Goal: Book appointment/travel/reservation

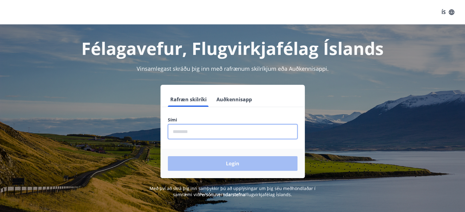
click at [181, 130] on input "phone" at bounding box center [233, 131] width 130 height 15
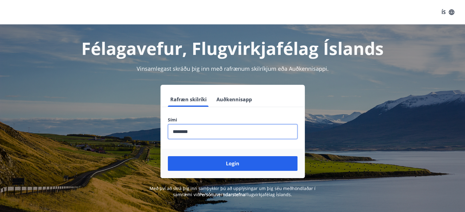
drag, startPoint x: 199, startPoint y: 132, endPoint x: 170, endPoint y: 133, distance: 29.3
click at [170, 133] on input "phone" at bounding box center [233, 131] width 130 height 15
type input "********"
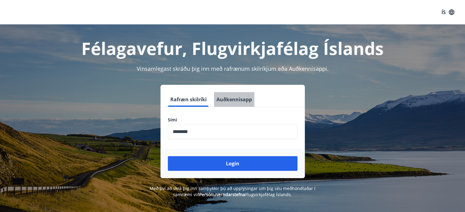
click at [244, 99] on button "Auðkennisapp" at bounding box center [234, 99] width 40 height 15
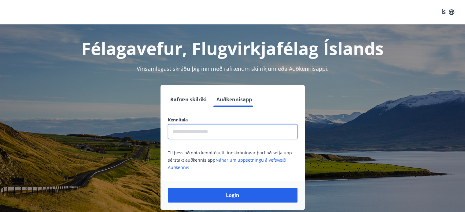
click at [184, 132] on input "text" at bounding box center [233, 131] width 130 height 15
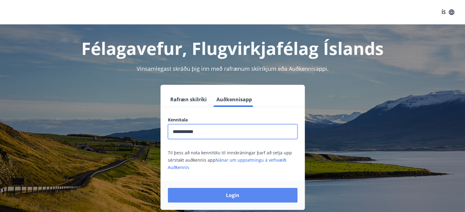
type input "**********"
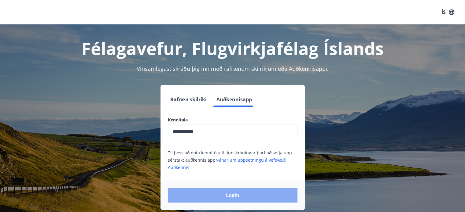
click at [230, 195] on button "Login" at bounding box center [233, 195] width 130 height 15
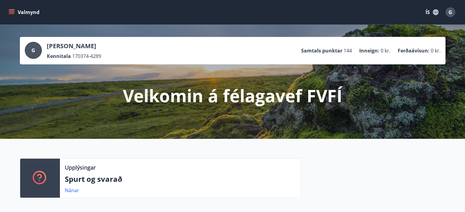
click at [26, 12] on button "Valmynd" at bounding box center [24, 12] width 35 height 11
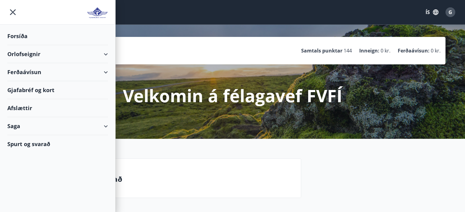
click at [24, 53] on div "Orlofseignir" at bounding box center [57, 54] width 100 height 18
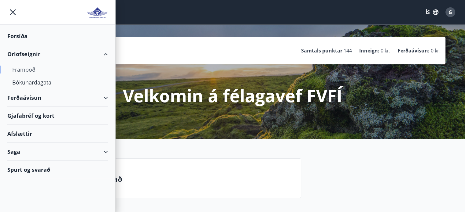
click at [28, 68] on div "Framboð" at bounding box center [57, 69] width 91 height 13
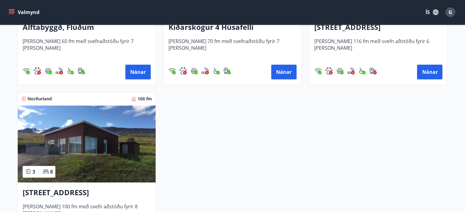
scroll to position [244, 0]
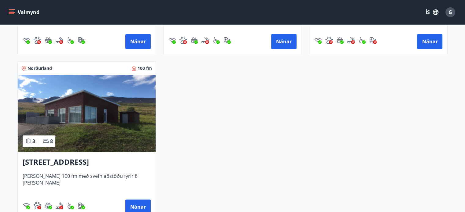
click at [88, 163] on h3 "[STREET_ADDRESS]" at bounding box center [87, 162] width 128 height 11
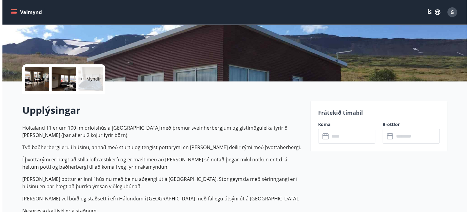
scroll to position [92, 0]
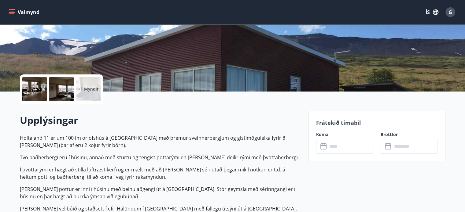
click at [86, 89] on p "+1 Myndir" at bounding box center [88, 89] width 21 height 6
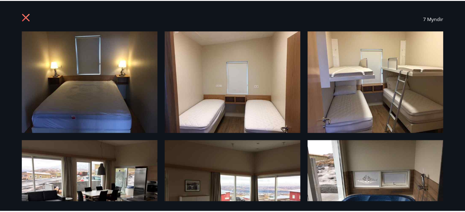
scroll to position [0, 0]
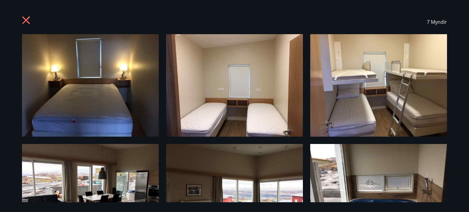
click at [27, 17] on icon at bounding box center [27, 21] width 10 height 10
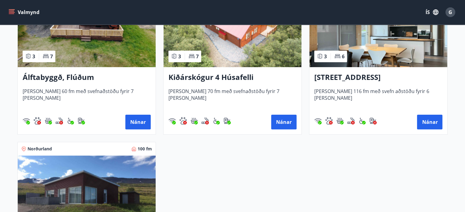
scroll to position [153, 0]
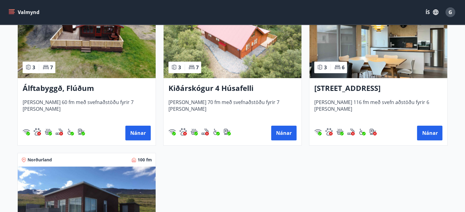
click at [369, 87] on h3 "[STREET_ADDRESS]" at bounding box center [378, 88] width 128 height 11
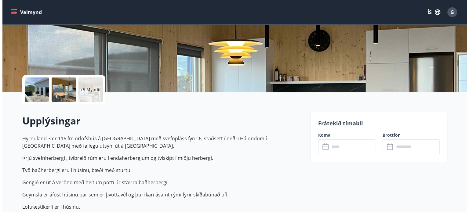
scroll to position [92, 0]
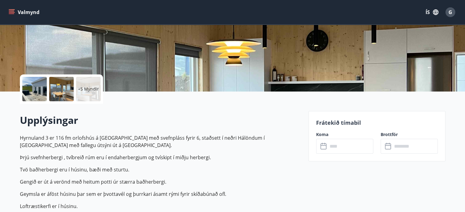
click at [83, 88] on p "+5 Myndir" at bounding box center [88, 89] width 21 height 6
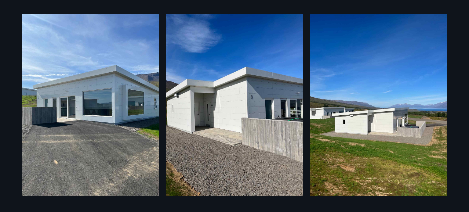
scroll to position [0, 0]
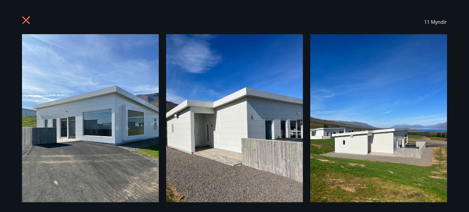
click at [119, 121] on img at bounding box center [90, 125] width 137 height 182
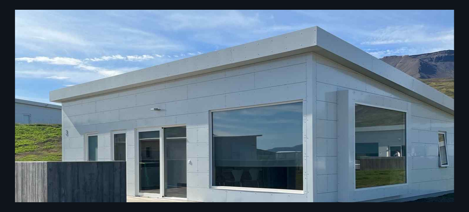
scroll to position [173, 0]
click at [328, 116] on img at bounding box center [234, 155] width 439 height 586
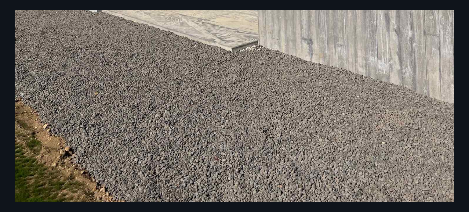
scroll to position [417, 0]
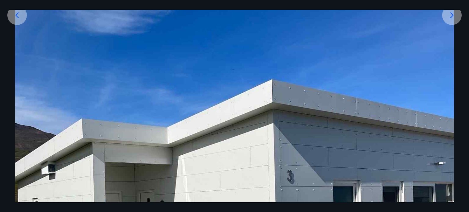
scroll to position [111, 0]
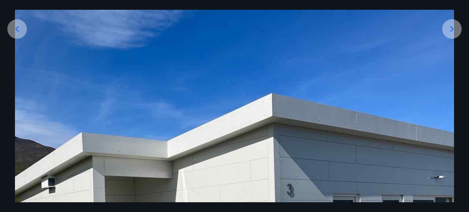
click at [454, 29] on icon at bounding box center [452, 29] width 10 height 10
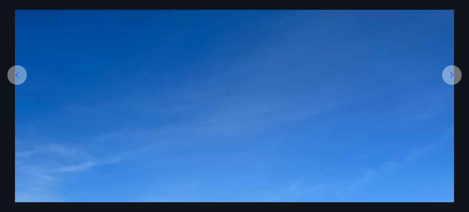
scroll to position [0, 0]
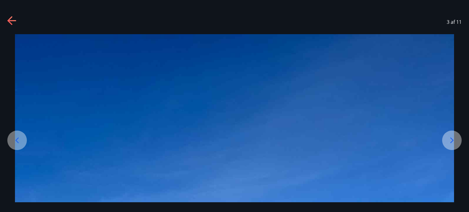
click at [7, 19] on div "3 af 11" at bounding box center [234, 22] width 469 height 24
click at [9, 19] on icon at bounding box center [9, 20] width 5 height 9
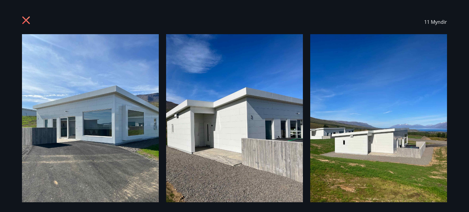
click at [27, 16] on div "11 Myndir" at bounding box center [234, 22] width 425 height 24
click at [24, 23] on icon at bounding box center [26, 20] width 8 height 8
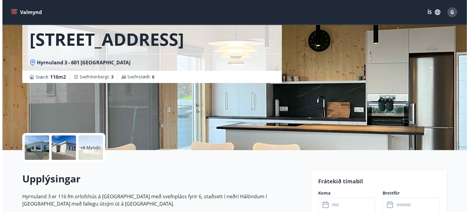
scroll to position [31, 0]
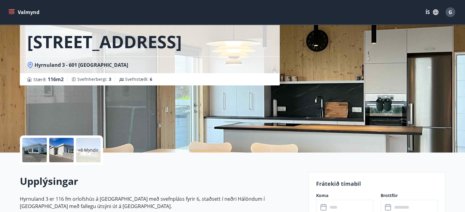
click at [83, 148] on p "+8 Myndir" at bounding box center [88, 150] width 21 height 6
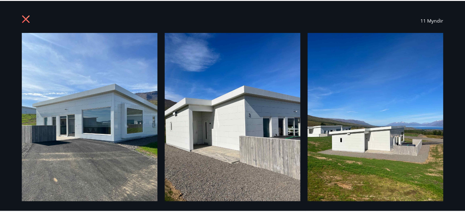
scroll to position [0, 0]
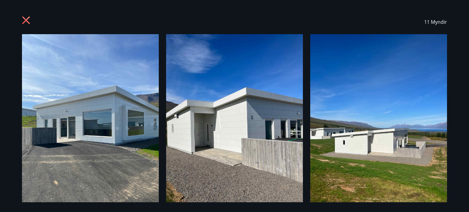
click at [24, 18] on icon at bounding box center [26, 20] width 8 height 8
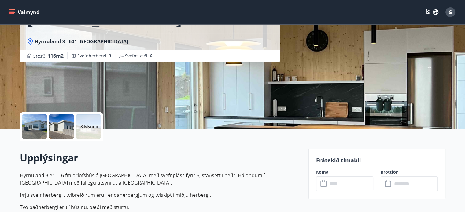
scroll to position [122, 0]
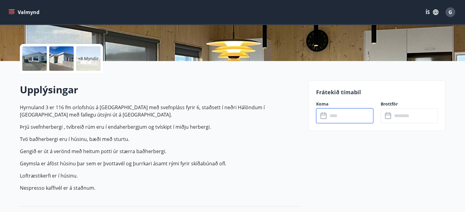
click at [329, 114] on input "text" at bounding box center [350, 115] width 46 height 15
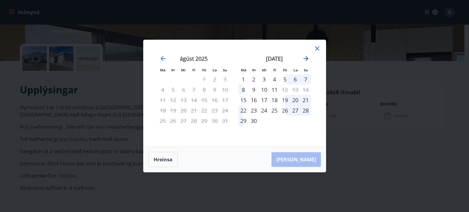
click at [305, 58] on icon "Move forward to switch to the next month." at bounding box center [305, 58] width 7 height 7
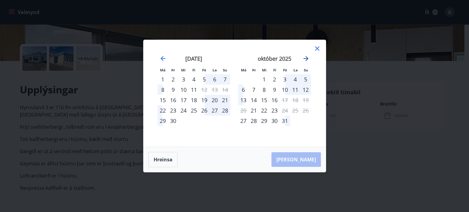
click at [305, 58] on icon "Move forward to switch to the next month." at bounding box center [305, 58] width 7 height 7
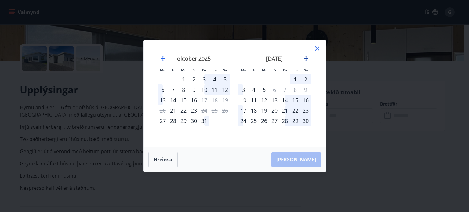
click at [305, 58] on icon "Move forward to switch to the next month." at bounding box center [305, 58] width 7 height 7
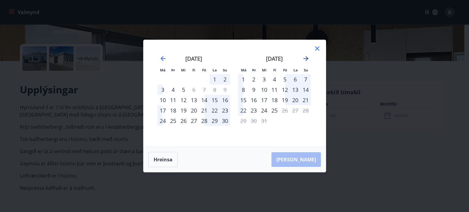
click at [305, 58] on icon "Move forward to switch to the next month." at bounding box center [305, 58] width 7 height 7
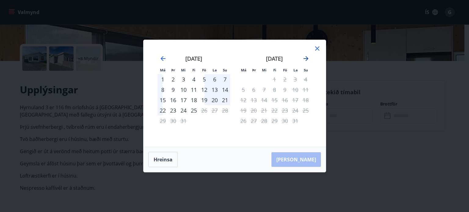
click at [305, 58] on icon "Move forward to switch to the next month." at bounding box center [305, 58] width 7 height 7
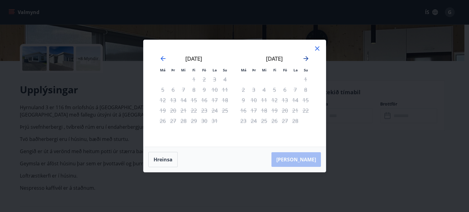
click at [305, 58] on icon "Move forward to switch to the next month." at bounding box center [305, 58] width 7 height 7
click at [162, 59] on icon "Move backward to switch to the previous month." at bounding box center [162, 58] width 7 height 7
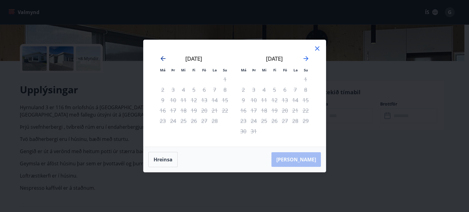
click at [162, 59] on icon "Move backward to switch to the previous month." at bounding box center [162, 58] width 7 height 7
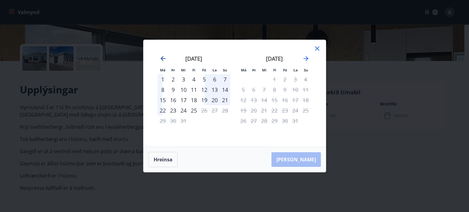
click at [162, 59] on icon "Move backward to switch to the previous month." at bounding box center [162, 58] width 7 height 7
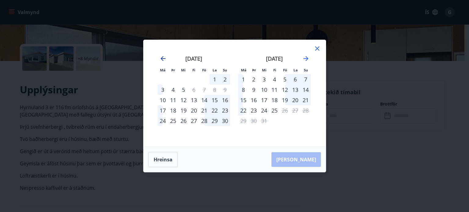
click at [162, 59] on icon "Move backward to switch to the previous month." at bounding box center [162, 58] width 7 height 7
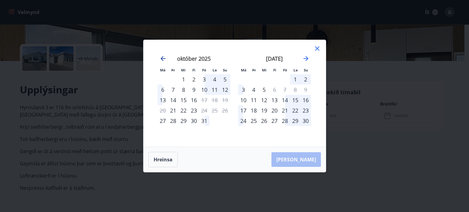
click at [162, 59] on icon "Move backward to switch to the previous month." at bounding box center [162, 58] width 7 height 7
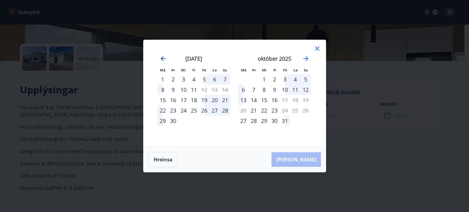
click at [162, 59] on icon "Move backward to switch to the previous month." at bounding box center [162, 58] width 7 height 7
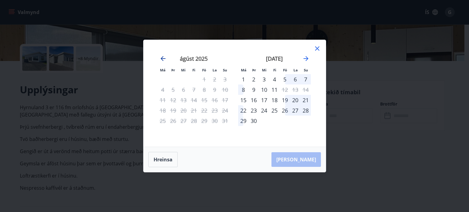
click at [162, 59] on icon "Move backward to switch to the previous month." at bounding box center [162, 58] width 7 height 7
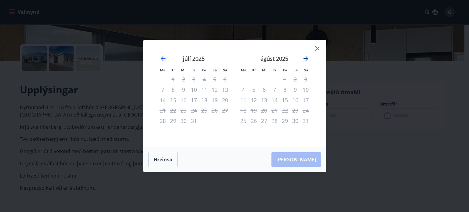
click at [307, 58] on icon "Move forward to switch to the next month." at bounding box center [306, 58] width 5 height 5
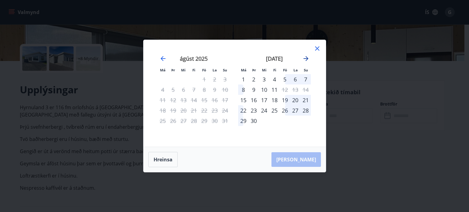
click at [307, 58] on icon "Move forward to switch to the next month." at bounding box center [305, 58] width 7 height 7
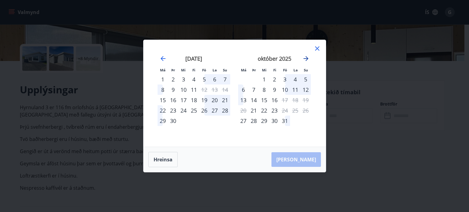
click at [307, 58] on icon "Move forward to switch to the next month." at bounding box center [305, 58] width 7 height 7
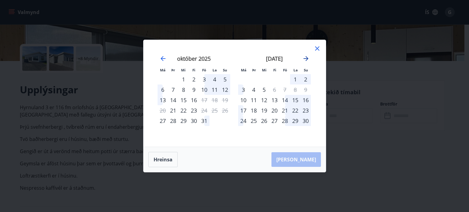
click at [307, 58] on icon "Move forward to switch to the next month." at bounding box center [305, 58] width 7 height 7
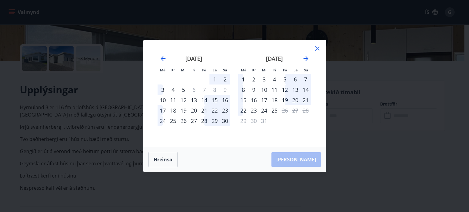
click at [203, 99] on div "14" at bounding box center [204, 100] width 10 height 10
click at [225, 99] on div "16" at bounding box center [225, 100] width 10 height 10
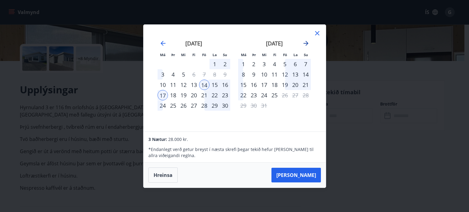
click at [304, 43] on icon "Move forward to switch to the next month." at bounding box center [306, 43] width 5 height 5
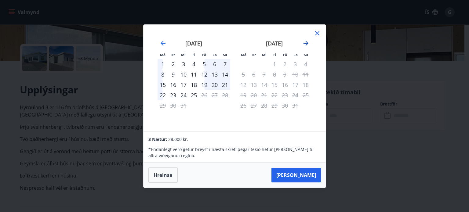
click at [304, 43] on icon "Move forward to switch to the next month." at bounding box center [306, 43] width 5 height 5
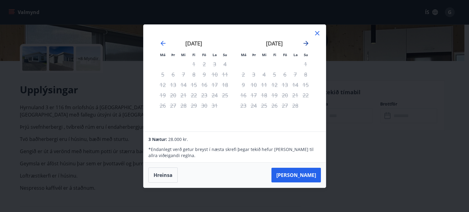
click at [304, 43] on icon "Move forward to switch to the next month." at bounding box center [306, 43] width 5 height 5
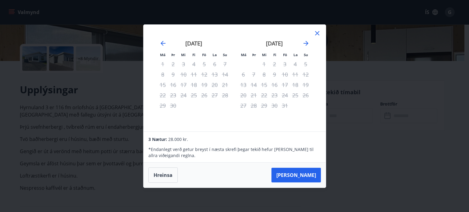
click at [317, 32] on icon at bounding box center [317, 33] width 7 height 7
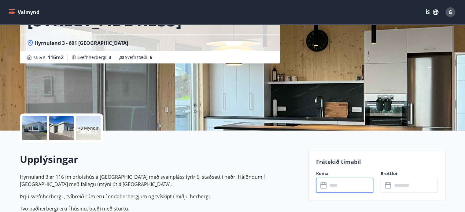
scroll to position [0, 0]
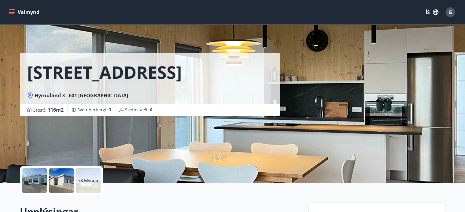
click at [12, 13] on icon "menu" at bounding box center [12, 12] width 6 height 6
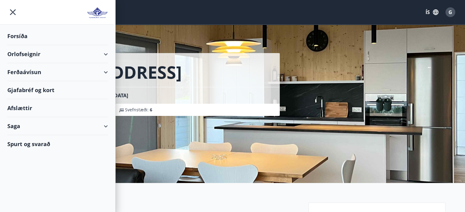
click at [31, 146] on div "Spurt og svarað" at bounding box center [57, 144] width 100 height 18
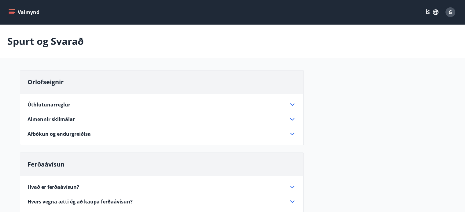
click at [39, 103] on span "Úthlutunarreglur" at bounding box center [48, 104] width 43 height 7
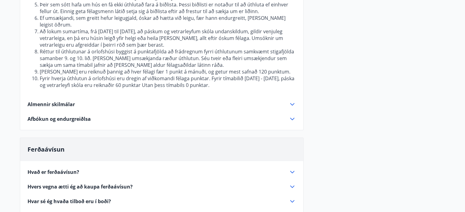
scroll to position [153, 0]
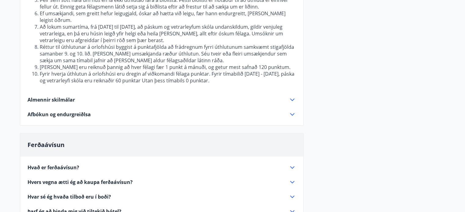
click at [288, 96] on icon at bounding box center [291, 99] width 7 height 7
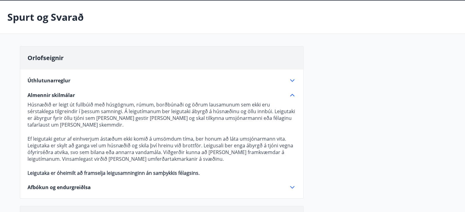
scroll to position [0, 0]
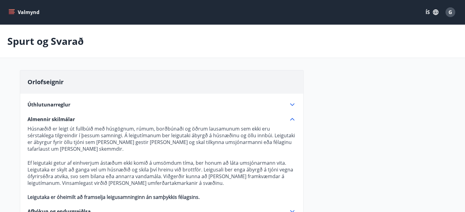
click at [9, 11] on icon "menu" at bounding box center [11, 11] width 5 height 1
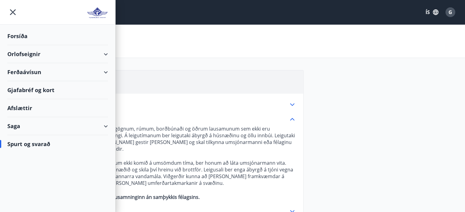
click at [18, 52] on div "Orlofseignir" at bounding box center [57, 54] width 100 height 18
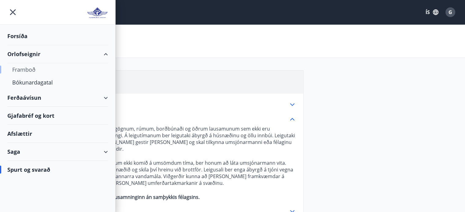
click at [24, 69] on div "Framboð" at bounding box center [57, 69] width 91 height 13
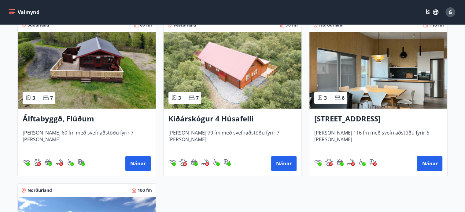
scroll to position [92, 0]
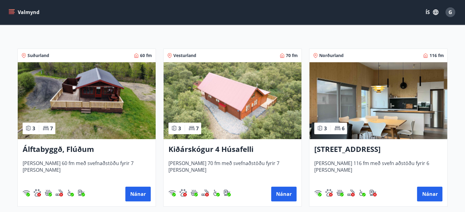
click at [65, 148] on h3 "Álftabyggð, Flúðum" at bounding box center [87, 149] width 128 height 11
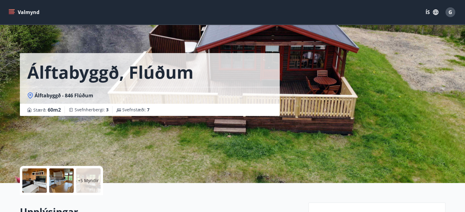
click at [85, 179] on p "+5 Myndir" at bounding box center [88, 181] width 21 height 6
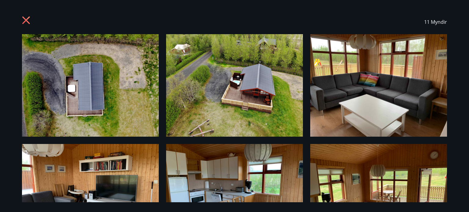
click at [26, 17] on icon at bounding box center [27, 21] width 10 height 10
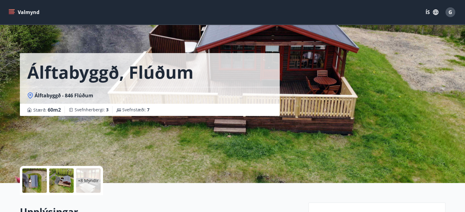
click at [8, 11] on button "Valmynd" at bounding box center [24, 12] width 35 height 11
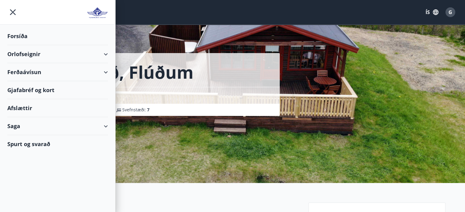
click at [22, 52] on div "Orlofseignir" at bounding box center [57, 54] width 100 height 18
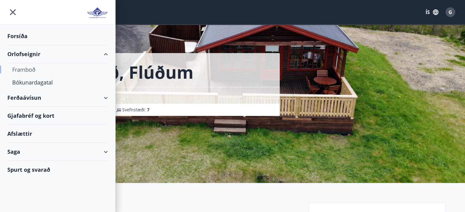
click at [27, 69] on div "Framboð" at bounding box center [57, 69] width 91 height 13
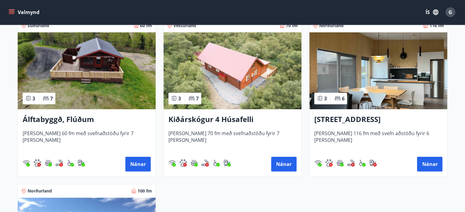
scroll to position [92, 0]
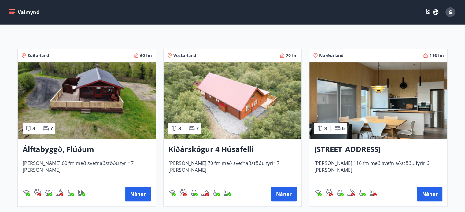
click at [218, 105] on img at bounding box center [232, 100] width 138 height 77
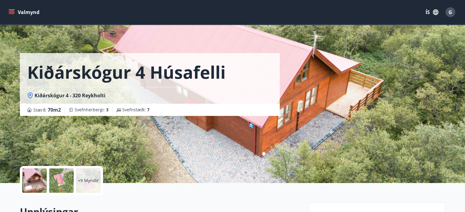
click at [86, 176] on div "+9 Myndir" at bounding box center [88, 181] width 24 height 24
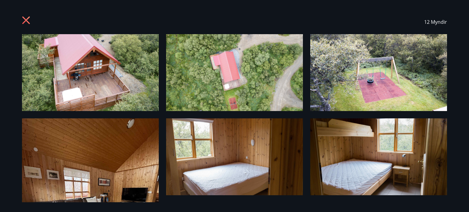
click at [25, 20] on icon at bounding box center [26, 20] width 8 height 8
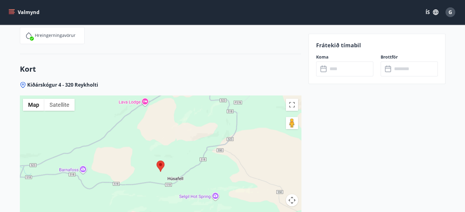
scroll to position [1028, 0]
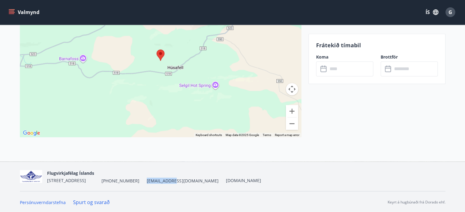
drag, startPoint x: 171, startPoint y: 180, endPoint x: 147, endPoint y: 184, distance: 24.8
click at [144, 184] on div "Flugvirkjafélag Íslands [STREET_ADDRESS] [PHONE_NUMBER] [EMAIL_ADDRESS][DOMAIN_…" at bounding box center [232, 176] width 425 height 29
copy span "[EMAIL_ADDRESS][DOMAIN_NAME]"
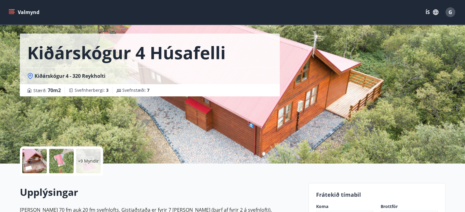
scroll to position [0, 0]
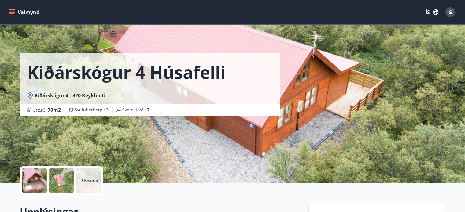
click at [27, 14] on button "Valmynd" at bounding box center [24, 12] width 35 height 11
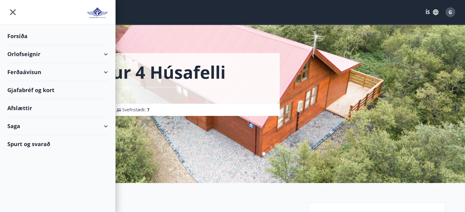
click at [25, 55] on div "Orlofseignir" at bounding box center [57, 54] width 100 height 18
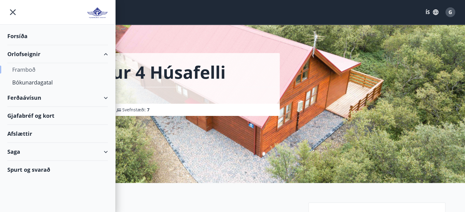
click at [27, 67] on div "Framboð" at bounding box center [57, 69] width 91 height 13
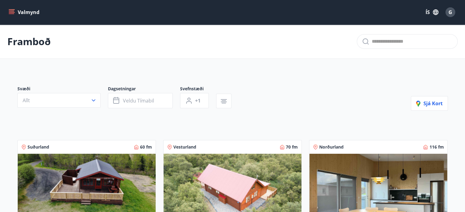
click at [12, 11] on icon "menu" at bounding box center [11, 11] width 5 height 1
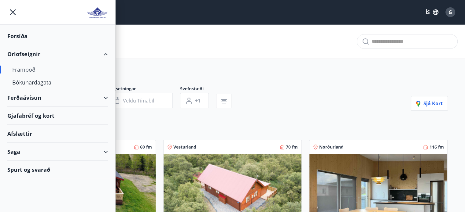
click at [23, 98] on div "Ferðaávísun" at bounding box center [57, 98] width 100 height 18
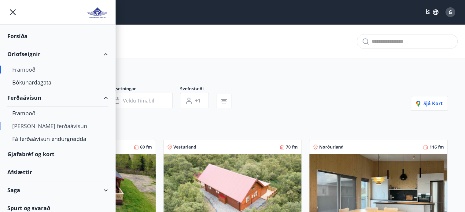
click at [32, 124] on div "[PERSON_NAME] ferðaávísun" at bounding box center [57, 126] width 91 height 13
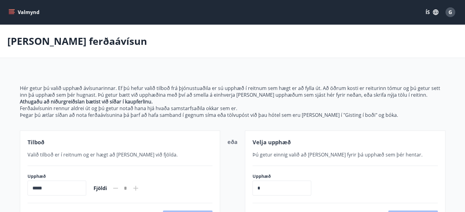
click at [32, 16] on button "Valmynd" at bounding box center [24, 12] width 35 height 11
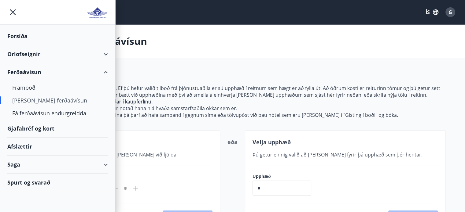
click at [19, 161] on div "Saga" at bounding box center [57, 165] width 100 height 18
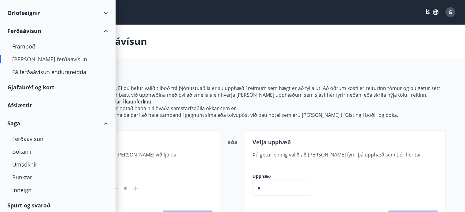
scroll to position [43, 0]
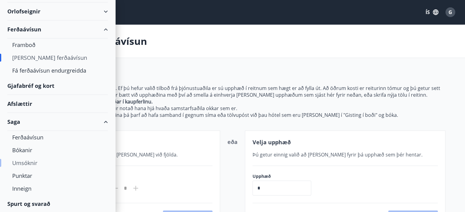
click at [24, 160] on div "Umsóknir" at bounding box center [57, 163] width 91 height 13
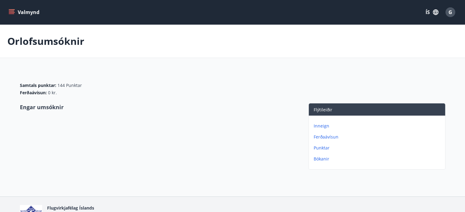
click at [327, 137] on p "Ferðaávísun" at bounding box center [377, 137] width 129 height 6
click at [323, 124] on p "Inneign" at bounding box center [377, 126] width 129 height 6
click at [17, 13] on button "Valmynd" at bounding box center [24, 12] width 35 height 11
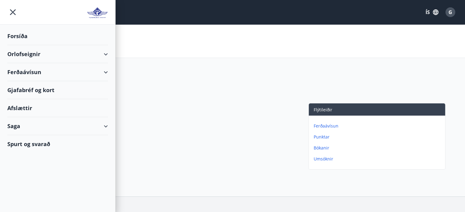
click at [26, 54] on div "Orlofseignir" at bounding box center [57, 54] width 100 height 18
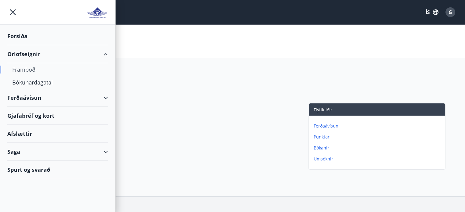
click at [28, 69] on div "Framboð" at bounding box center [57, 69] width 91 height 13
